Goal: Task Accomplishment & Management: Complete application form

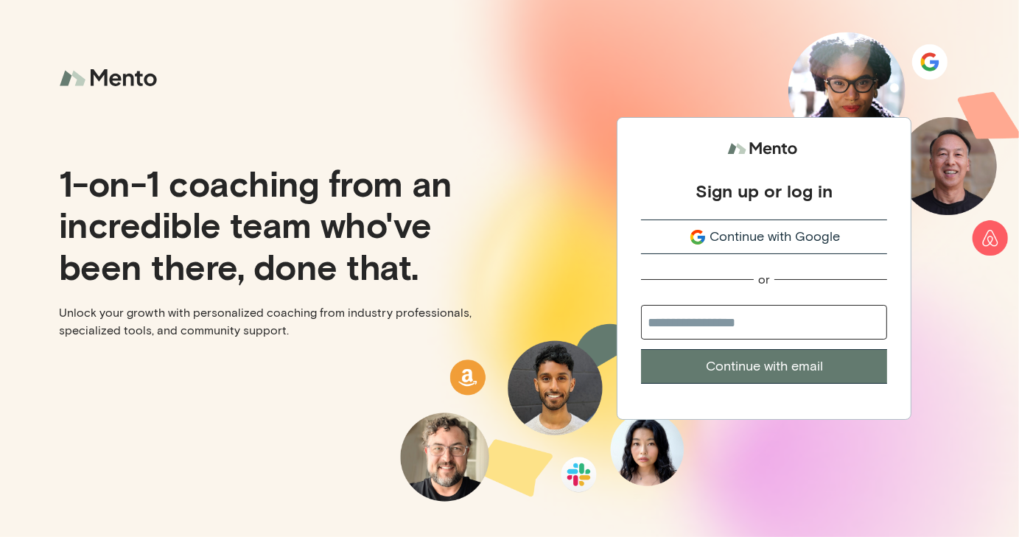
click at [693, 321] on input "email" at bounding box center [764, 322] width 246 height 35
type input "**********"
click at [768, 365] on button "Continue with email" at bounding box center [764, 366] width 246 height 35
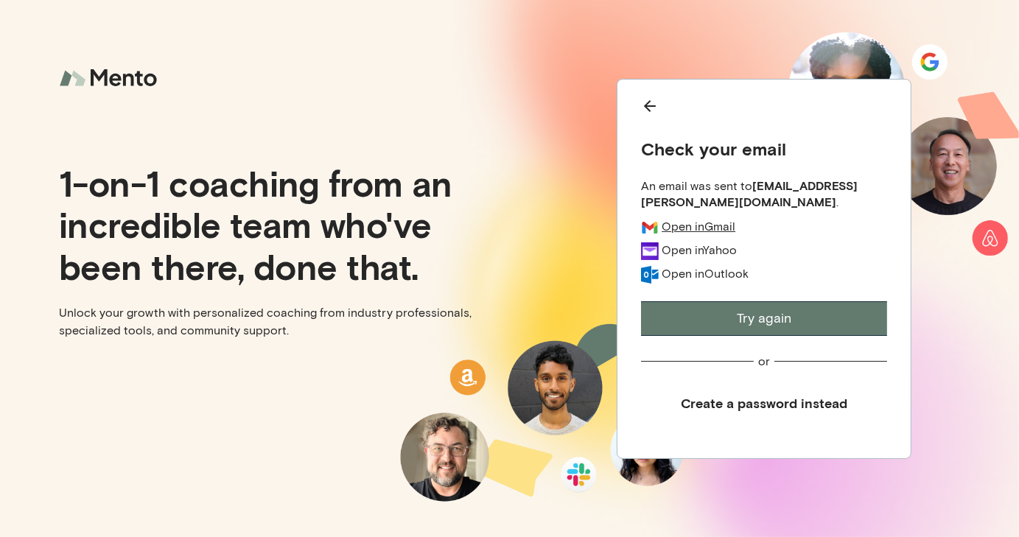
click at [694, 225] on div "Open in Gmail" at bounding box center [699, 226] width 74 height 15
click at [691, 225] on div "Open in Gmail" at bounding box center [699, 226] width 74 height 15
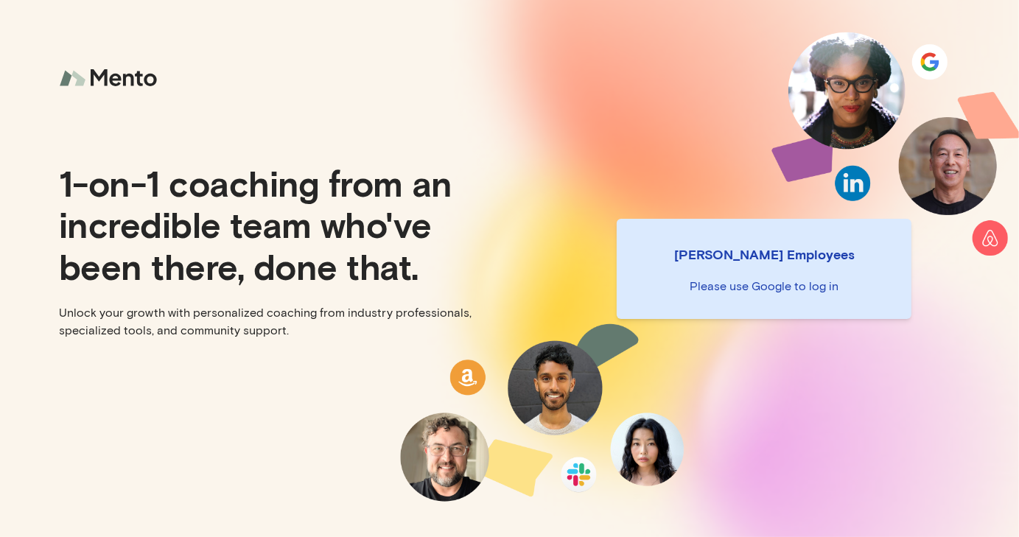
click at [790, 254] on p "Mento Employees" at bounding box center [763, 254] width 271 height 21
click at [623, 217] on div "Mento Employees Please use Google to log in" at bounding box center [765, 268] width 510 height 537
